Goal: Find specific page/section: Find specific page/section

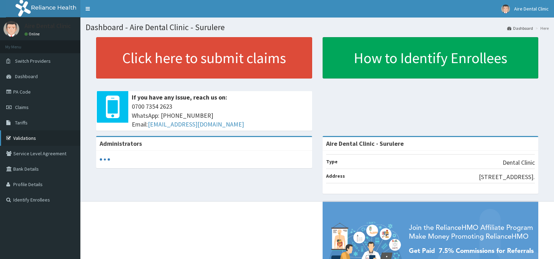
click at [27, 142] on link "Validations" at bounding box center [40, 137] width 80 height 15
click at [21, 136] on link "Validations" at bounding box center [40, 137] width 80 height 15
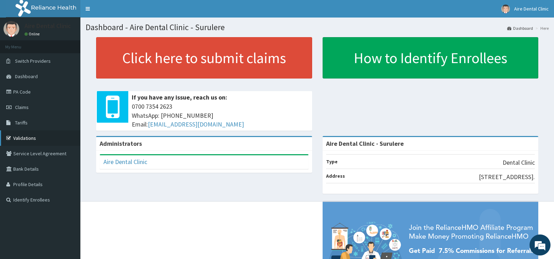
click at [31, 138] on link "Validations" at bounding box center [40, 137] width 80 height 15
